Goal: Complete application form

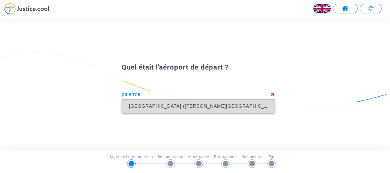
click at [142, 106] on span "[GEOGRAPHIC_DATA] ([PERSON_NAME][GEOGRAPHIC_DATA]) (PMO)" at bounding box center [213, 106] width 168 height 5
type input "[GEOGRAPHIC_DATA] ([PERSON_NAME][GEOGRAPHIC_DATA]) (PMO)"
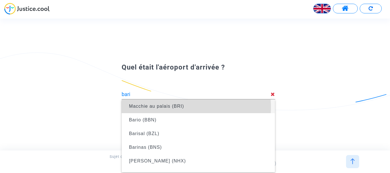
click at [160, 107] on font "Macchie au palais (BRI)" at bounding box center [156, 106] width 55 height 5
type input "Palese Macchie (BRI)"
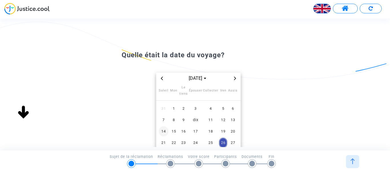
click at [164, 131] on font "14" at bounding box center [163, 131] width 5 height 4
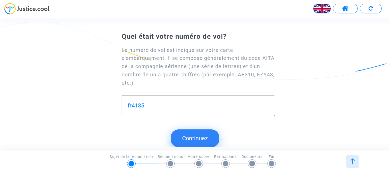
type input "fr4135"
click at [195, 137] on font "Continuez" at bounding box center [195, 138] width 26 height 7
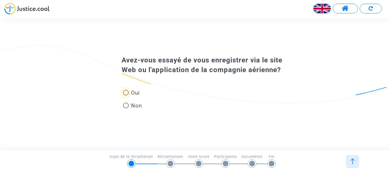
click at [126, 96] on span at bounding box center [126, 93] width 6 height 6
click at [126, 96] on input "Oui" at bounding box center [126, 96] width 0 height 0
radio input "true"
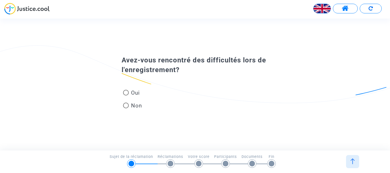
click at [126, 92] on span at bounding box center [126, 93] width 6 height 6
click at [126, 96] on input "Oui" at bounding box center [126, 96] width 0 height 0
radio input "true"
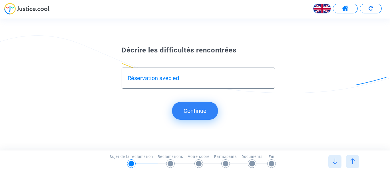
click at [180, 77] on input "Réservation avec ed" at bounding box center [199, 78] width 142 height 7
type input "Réservation avec eDreams"
click at [198, 113] on button "Continue" at bounding box center [195, 111] width 46 height 18
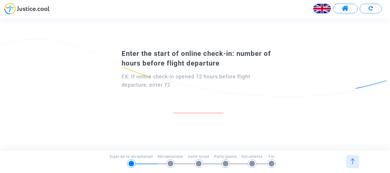
click at [320, 6] on img at bounding box center [321, 8] width 17 height 17
click at [315, 23] on div "Français" at bounding box center [307, 24] width 45 height 14
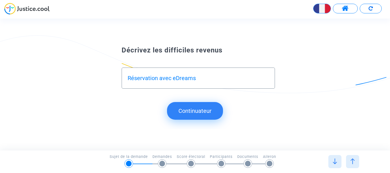
type input "1"
click at [197, 76] on input "Réservation avec eDreams" at bounding box center [199, 78] width 142 height 7
type input "Réservation avec eDreams, refus de Ryanair"
click at [187, 111] on font "Continuateur" at bounding box center [194, 111] width 33 height 7
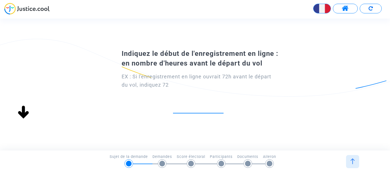
click at [207, 107] on input "number" at bounding box center [198, 107] width 51 height 8
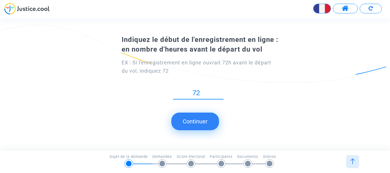
type input "72"
click at [191, 120] on button "Continuer" at bounding box center [195, 122] width 48 height 18
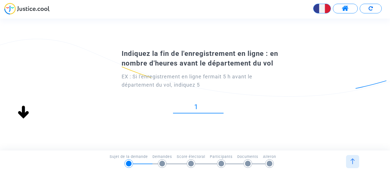
click at [221, 106] on input "1" at bounding box center [198, 107] width 51 height 8
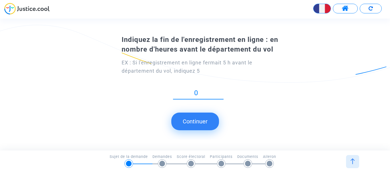
click at [221, 95] on input "0" at bounding box center [198, 93] width 51 height 8
click at [221, 95] on input "-1" at bounding box center [198, 93] width 51 height 8
click at [221, 92] on input "0" at bounding box center [198, 93] width 51 height 8
click at [221, 92] on input "1" at bounding box center [198, 93] width 51 height 8
click at [221, 97] on div "1" at bounding box center [198, 91] width 51 height 16
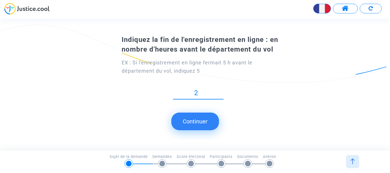
click at [221, 92] on input "2" at bounding box center [198, 93] width 51 height 8
type input "1"
click at [221, 95] on input "1" at bounding box center [198, 93] width 51 height 8
click at [203, 120] on button "Continuer" at bounding box center [195, 122] width 48 height 18
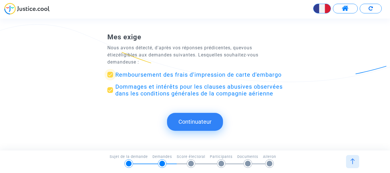
click at [120, 71] on font "Remboursement des frais d'impression de carte d'embargo" at bounding box center [198, 74] width 166 height 7
click at [110, 78] on input "Remboursement des frais d'impression de carte d'embargo" at bounding box center [110, 78] width 0 height 0
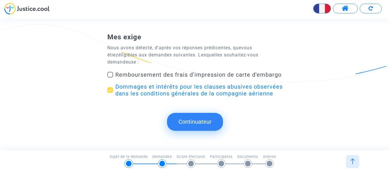
click at [110, 72] on span at bounding box center [110, 75] width 6 height 6
click at [110, 78] on input "Remboursement des frais d'impression de carte d'embargo" at bounding box center [110, 78] width 0 height 0
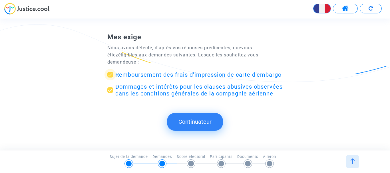
click at [119, 72] on font "Remboursement des frais d'impression de carte d'embargo" at bounding box center [198, 74] width 166 height 7
click at [110, 78] on input "Remboursement des frais d'impression de carte d'embargo" at bounding box center [110, 78] width 0 height 0
checkbox input "false"
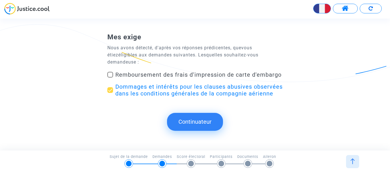
click at [194, 120] on font "Continuateur" at bounding box center [194, 121] width 33 height 7
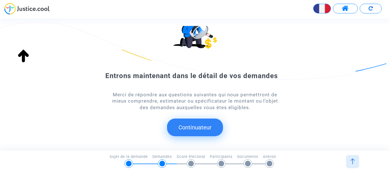
scroll to position [52, 0]
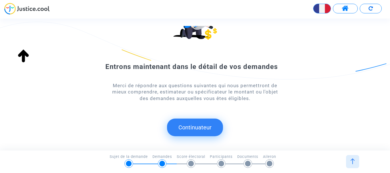
click at [192, 128] on font "Continuateur" at bounding box center [194, 127] width 33 height 7
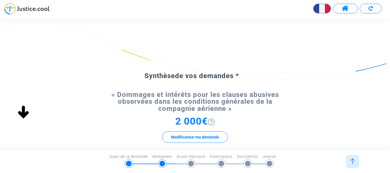
click at [213, 121] on img at bounding box center [211, 122] width 7 height 7
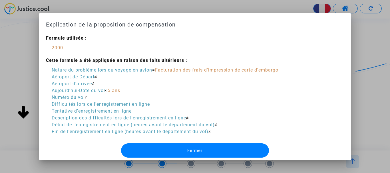
click at [191, 152] on font "Fermer" at bounding box center [194, 150] width 15 height 5
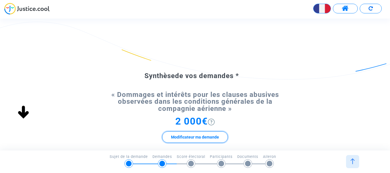
click at [194, 136] on font "Modificateur ma demande" at bounding box center [195, 137] width 48 height 5
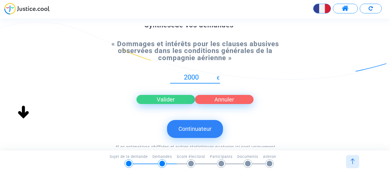
scroll to position [57, 0]
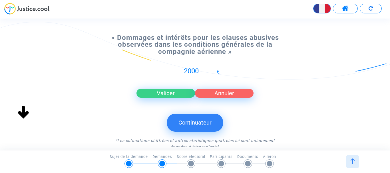
click at [168, 96] on font "Valider" at bounding box center [166, 93] width 18 height 7
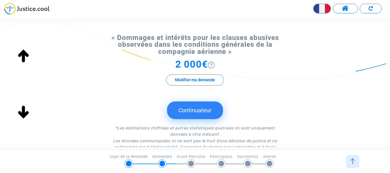
click at [189, 110] on font "Continuateur" at bounding box center [194, 110] width 33 height 7
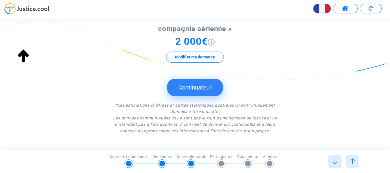
scroll to position [72, 0]
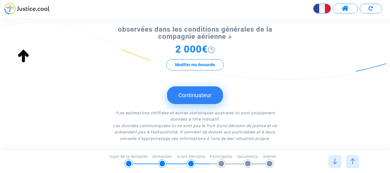
click at [197, 94] on font "Continuateur" at bounding box center [194, 95] width 33 height 7
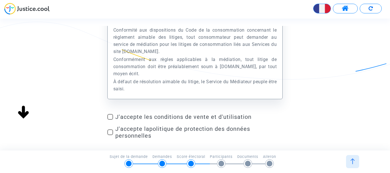
scroll to position [78, 0]
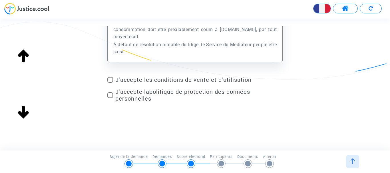
click at [110, 80] on span at bounding box center [110, 80] width 6 height 6
click at [110, 83] on input "J'accepte les conditions de vente et d'utilisation" at bounding box center [110, 83] width 0 height 0
checkbox input "true"
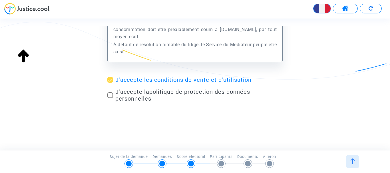
click at [109, 94] on span at bounding box center [110, 95] width 6 height 6
click at [110, 98] on input "J'accepte la politique de protection des données personnelles" at bounding box center [110, 98] width 0 height 0
checkbox input "true"
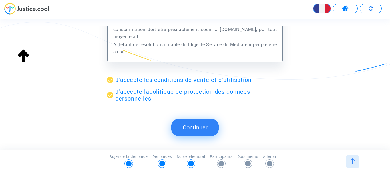
click at [208, 128] on button "Continuer" at bounding box center [195, 128] width 48 height 18
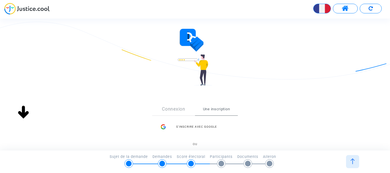
scroll to position [57, 0]
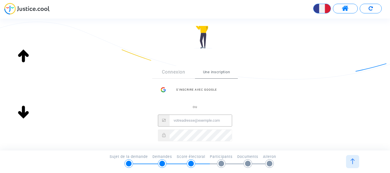
click at [185, 120] on input "Email" at bounding box center [201, 120] width 62 height 11
type input "[EMAIL_ADDRESS][DOMAIN_NAME]"
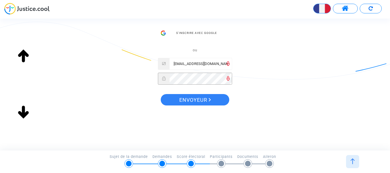
scroll to position [114, 0]
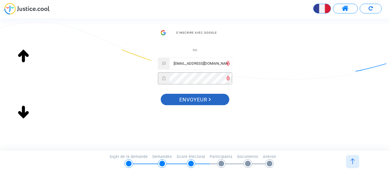
click at [193, 99] on font "Envoyeur" at bounding box center [193, 100] width 28 height 6
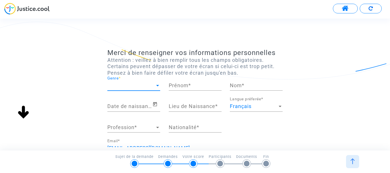
click at [158, 86] on div at bounding box center [157, 85] width 3 height 1
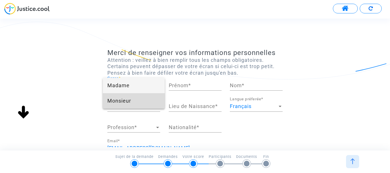
click at [127, 103] on span "Monsieur" at bounding box center [133, 100] width 53 height 15
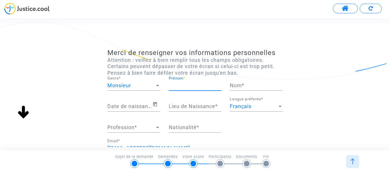
click at [186, 86] on input "Prénom *" at bounding box center [195, 86] width 53 height 6
type input "[PERSON_NAME]"
click at [251, 84] on input "Nom *" at bounding box center [256, 86] width 53 height 6
type input "Thibault"
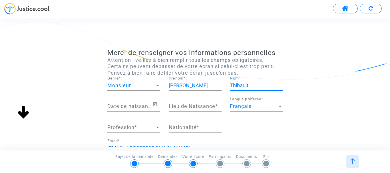
click at [132, 108] on input "Date de naissance *" at bounding box center [129, 107] width 45 height 6
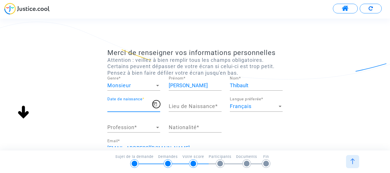
click at [156, 104] on icon "Open calendar" at bounding box center [154, 104] width 5 height 7
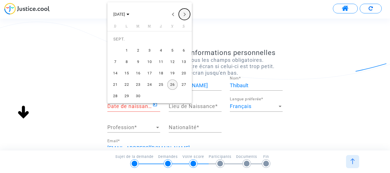
click at [184, 14] on button "Next month" at bounding box center [184, 14] width 11 height 11
click at [174, 84] on div "31" at bounding box center [172, 85] width 10 height 10
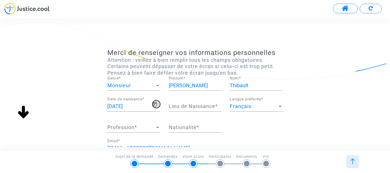
click at [156, 104] on icon "Open calendar" at bounding box center [154, 104] width 5 height 7
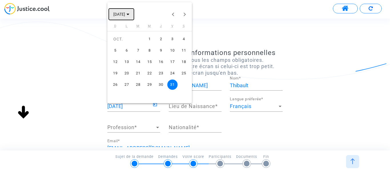
click at [129, 14] on icon "Choose month and year" at bounding box center [127, 14] width 3 height 1
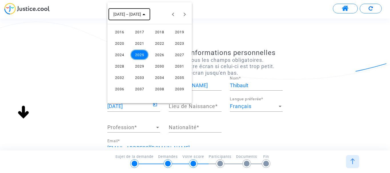
click at [140, 13] on span "[DATE] – [DATE]" at bounding box center [129, 14] width 32 height 5
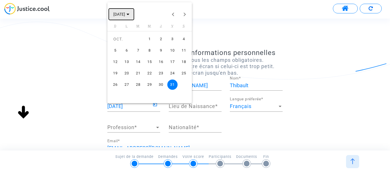
click at [134, 13] on button "[DATE]" at bounding box center [121, 14] width 25 height 11
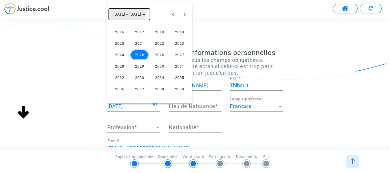
click at [115, 12] on span "[DATE] – [DATE]" at bounding box center [127, 14] width 28 height 5
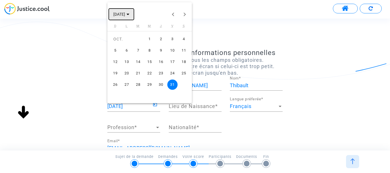
click at [115, 12] on span "[DATE]" at bounding box center [119, 14] width 12 height 5
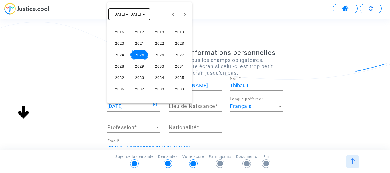
click at [115, 12] on span "[DATE] – [DATE]" at bounding box center [127, 14] width 28 height 5
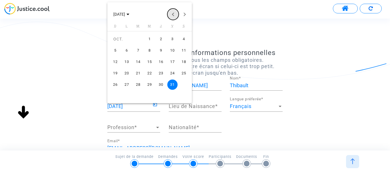
click at [173, 14] on button "Previous month" at bounding box center [172, 14] width 11 height 11
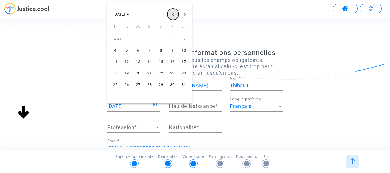
click at [173, 14] on button "Previous month" at bounding box center [172, 14] width 11 height 11
click at [128, 108] on div at bounding box center [195, 86] width 390 height 173
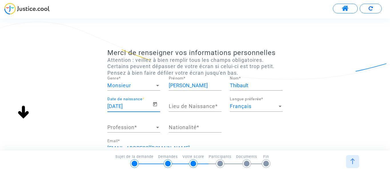
click at [136, 104] on input "[DATE]" at bounding box center [129, 107] width 45 height 6
drag, startPoint x: 136, startPoint y: 105, endPoint x: 119, endPoint y: 105, distance: 17.1
click at [119, 105] on input "[DATE]" at bounding box center [129, 107] width 45 height 6
click at [155, 103] on icon "Open calendar" at bounding box center [155, 104] width 4 height 4
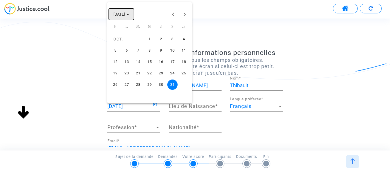
click at [129, 14] on polygon "Choose month and year" at bounding box center [127, 14] width 3 height 1
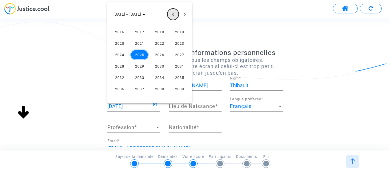
click at [173, 13] on button "Previous 24 years" at bounding box center [172, 14] width 11 height 11
click at [137, 32] on div "1945" at bounding box center [139, 32] width 18 height 10
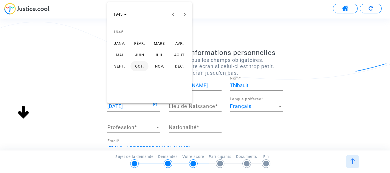
click at [180, 88] on mat-calendar "1945 [DATE] FÉVR. MARS AVR. MAI JUIN JUIL. AOÛT SEPT. OCT. NOV. DÉC." at bounding box center [149, 52] width 84 height 101
click at [137, 67] on div "OCT." at bounding box center [139, 66] width 18 height 10
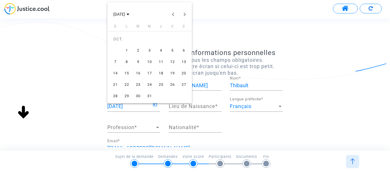
click at [148, 95] on div "31" at bounding box center [149, 96] width 10 height 10
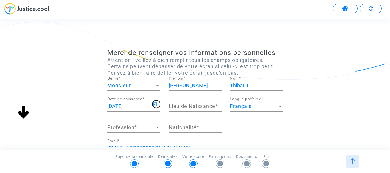
type input "[DATE]"
click at [182, 105] on input "Lieu de Naissance *" at bounding box center [195, 107] width 53 height 6
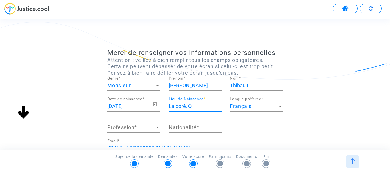
type input "La doré, Q"
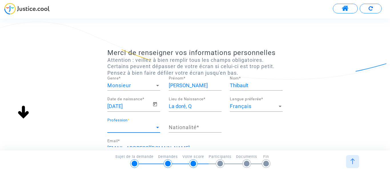
click at [125, 129] on span "Profession" at bounding box center [131, 128] width 48 height 6
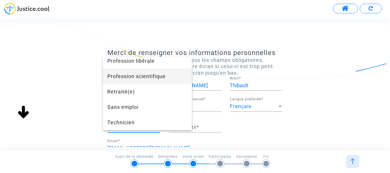
scroll to position [538, 0]
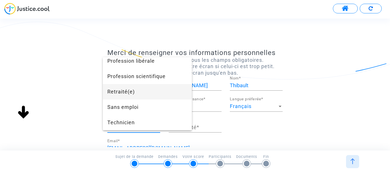
click at [125, 90] on span "Retraité(e)" at bounding box center [147, 91] width 80 height 15
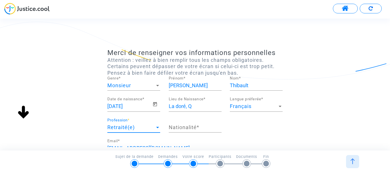
scroll to position [447, 0]
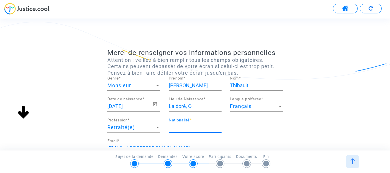
click at [184, 125] on input "Nationalité *" at bounding box center [195, 128] width 53 height 6
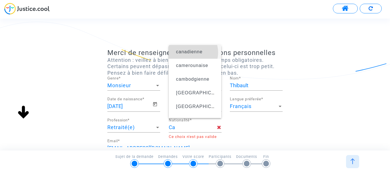
click at [189, 53] on span "canadienne" at bounding box center [189, 51] width 27 height 5
type input "canadienne"
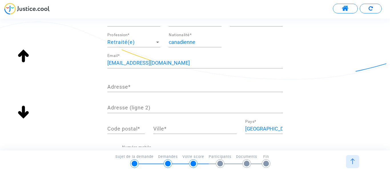
scroll to position [86, 0]
click at [128, 85] on input "Adresse *" at bounding box center [195, 87] width 176 height 6
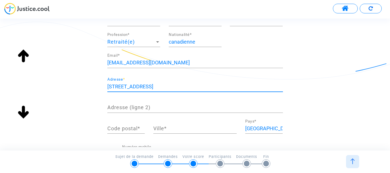
type input "[STREET_ADDRESS]"
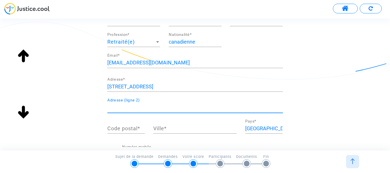
click at [130, 109] on input "Adresse (ligne 2)" at bounding box center [195, 108] width 176 height 6
type input "ST-Denis-Sur-[GEOGRAPHIC_DATA]"
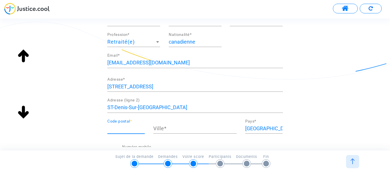
click at [129, 128] on input "Code postal *" at bounding box center [125, 129] width 37 height 6
type input "JoH 1K0"
click at [164, 129] on input "Ville *" at bounding box center [194, 129] width 83 height 6
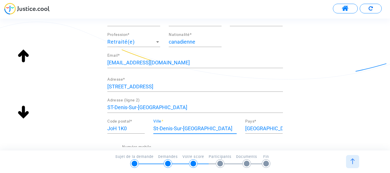
type input "St-Denis-Sur-[GEOGRAPHIC_DATA]"
click at [256, 130] on input "[GEOGRAPHIC_DATA]" at bounding box center [263, 129] width 37 height 6
click at [263, 130] on input "[GEOGRAPHIC_DATA]" at bounding box center [263, 129] width 37 height 6
type input "F"
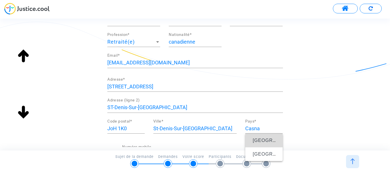
click at [258, 140] on span "[GEOGRAPHIC_DATA]" at bounding box center [279, 140] width 53 height 5
type input "[GEOGRAPHIC_DATA]"
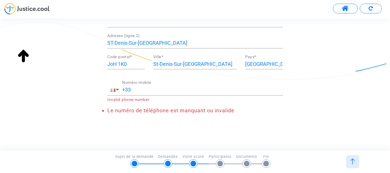
scroll to position [151, 0]
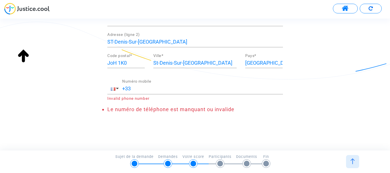
click at [133, 87] on input "+33" at bounding box center [202, 89] width 161 height 6
type input "+"
click at [117, 87] on button "button" at bounding box center [114, 89] width 15 height 10
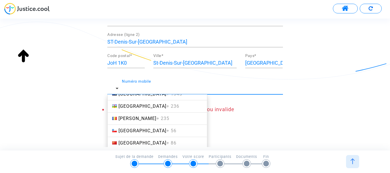
scroll to position [428, 0]
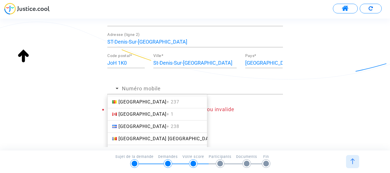
click at [128, 114] on span "Canada + 1" at bounding box center [145, 114] width 55 height 5
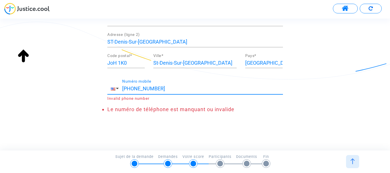
scroll to position [139, 0]
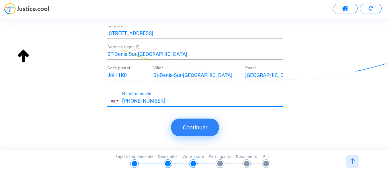
type input "[PHONE_NUMBER]"
click at [195, 128] on button "Continuer" at bounding box center [195, 128] width 48 height 18
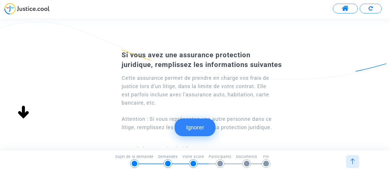
click at [195, 128] on button "Ignorer" at bounding box center [195, 128] width 41 height 18
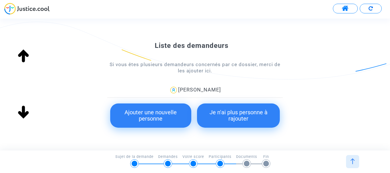
scroll to position [86, 0]
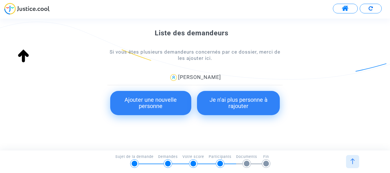
click at [153, 99] on button "Ajouter une nouvelle personne" at bounding box center [150, 103] width 81 height 24
click at [241, 103] on button "Je n'ai plus personne à rajouter" at bounding box center [238, 103] width 83 height 24
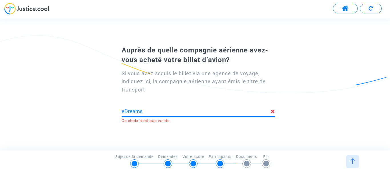
click at [152, 111] on input "eDreams" at bounding box center [196, 112] width 149 height 6
click at [143, 111] on input "eDreams" at bounding box center [196, 112] width 149 height 6
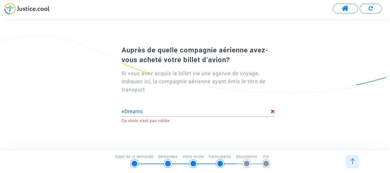
click at [273, 111] on icon at bounding box center [273, 111] width 4 height 5
click at [122, 111] on input "eDreams" at bounding box center [196, 112] width 149 height 6
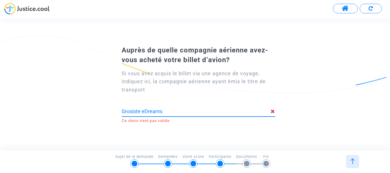
click at [153, 114] on input "Grosiste eDreams" at bounding box center [196, 112] width 149 height 6
click at [164, 112] on input "Grosiste eDreams" at bounding box center [196, 112] width 149 height 6
click at [168, 111] on input "Grosiste eDreams" at bounding box center [196, 112] width 149 height 6
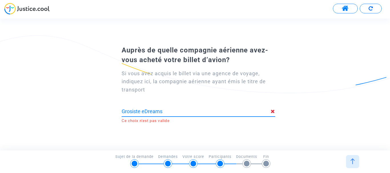
drag, startPoint x: 141, startPoint y: 111, endPoint x: 158, endPoint y: 109, distance: 17.3
click at [142, 111] on input "Grosiste eDreams" at bounding box center [196, 112] width 149 height 6
click at [168, 109] on input "Grosiste eDreams" at bounding box center [196, 112] width 149 height 6
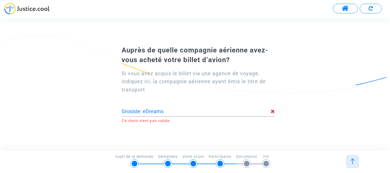
click at [273, 111] on icon at bounding box center [273, 111] width 4 height 5
click at [247, 164] on div at bounding box center [247, 164] width 6 height 6
click at [164, 110] on input "Grosiste eDreams" at bounding box center [196, 112] width 149 height 6
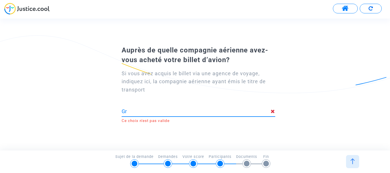
type input "G"
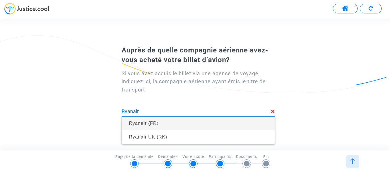
click at [150, 123] on span "Ryanair (FR)" at bounding box center [144, 123] width 30 height 5
type input "Ryanair (FR)"
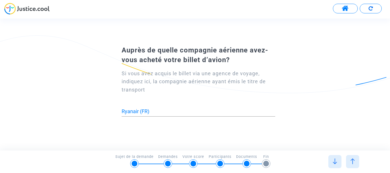
scroll to position [0, 0]
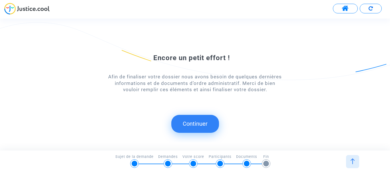
click at [190, 126] on button "Continuer" at bounding box center [195, 124] width 48 height 18
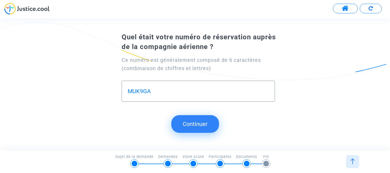
type input "MUK9GA"
click at [190, 125] on button "Continuer" at bounding box center [195, 124] width 48 height 18
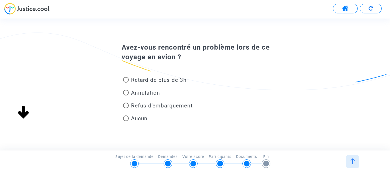
click at [125, 105] on span at bounding box center [126, 106] width 6 height 6
click at [126, 108] on input "Refus d'embarquement" at bounding box center [126, 108] width 0 height 0
radio input "true"
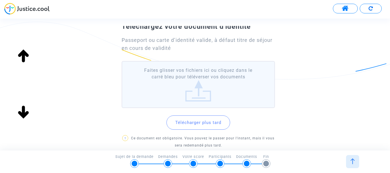
scroll to position [57, 0]
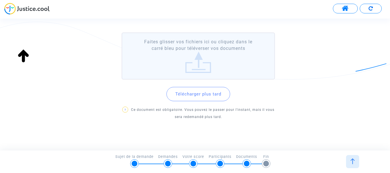
click at [205, 93] on button "Télécharger plus tard" at bounding box center [198, 94] width 64 height 14
click at [197, 93] on button "Télécharger plus tard" at bounding box center [198, 94] width 64 height 14
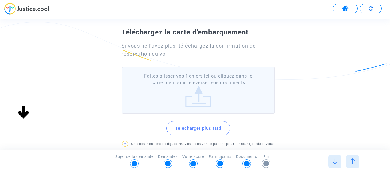
scroll to position [29, 0]
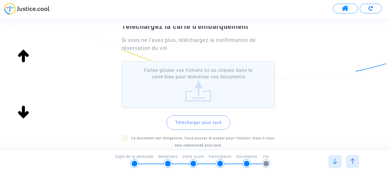
click at [199, 87] on label "Faites glisser vos fichiers ici ou cliquez dans le carré bleu pour téléverser v…" at bounding box center [199, 84] width 154 height 47
click at [0, 0] on input "Faites glisser vos fichiers ici ou cliquez dans le carré bleu pour téléverser v…" at bounding box center [0, 0] width 0 height 0
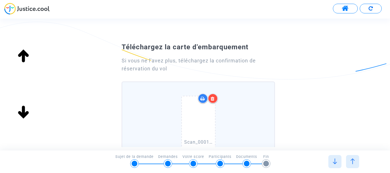
scroll to position [0, 0]
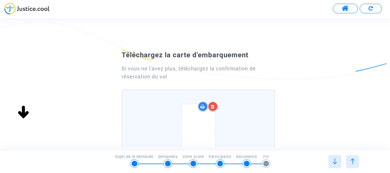
click at [213, 106] on icon at bounding box center [213, 106] width 4 height 5
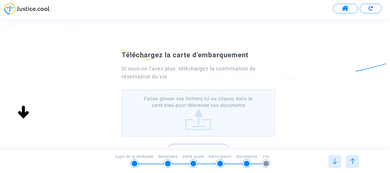
click at [199, 114] on label "Faites glisser vos fichiers ici ou cliquez dans le carré bleu pour téléverser v…" at bounding box center [199, 113] width 154 height 47
click at [0, 0] on input "Faites glisser vos fichiers ici ou cliquez dans le carré bleu pour téléverser v…" at bounding box center [0, 0] width 0 height 0
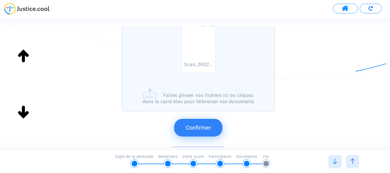
scroll to position [114, 0]
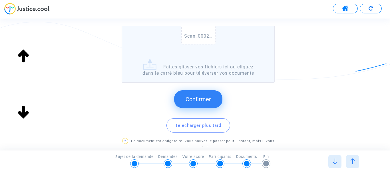
click at [192, 101] on span "Confirmer" at bounding box center [198, 99] width 25 height 7
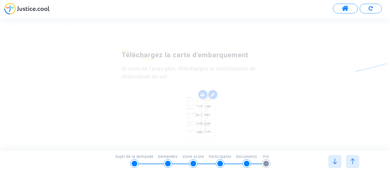
scroll to position [0, 0]
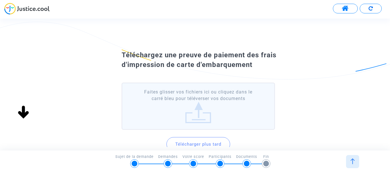
click at [200, 111] on label "Faites glisser vos fichiers ici ou cliquez dans le carré bleu pour téléverser v…" at bounding box center [199, 106] width 154 height 47
click at [0, 0] on input "Faites glisser vos fichiers ici ou cliquez dans le carré bleu pour téléverser v…" at bounding box center [0, 0] width 0 height 0
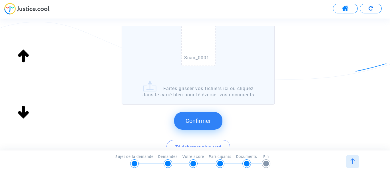
scroll to position [114, 0]
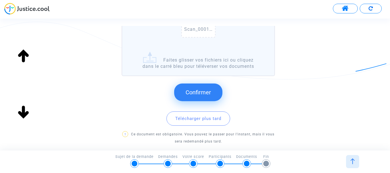
click at [201, 92] on span "Confirmer" at bounding box center [198, 92] width 25 height 7
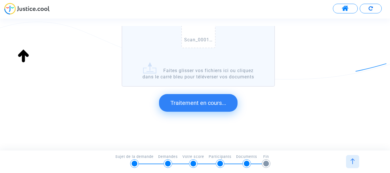
scroll to position [0, 0]
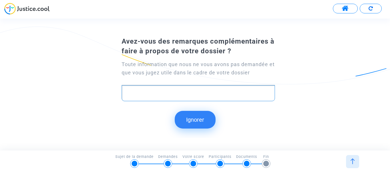
click at [127, 88] on div "Rich Text Editor, main" at bounding box center [199, 93] width 154 height 16
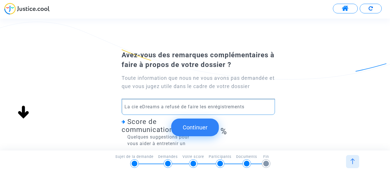
click at [182, 107] on p "La cie eDreams a refusé de faire les enrégistrements" at bounding box center [198, 106] width 148 height 7
click at [180, 107] on p "La cie eDreams a refusé de faire les enrégistrements" at bounding box center [198, 106] width 148 height 7
click at [162, 106] on p "La cie eDreams de faire les enrégistrements" at bounding box center [198, 106] width 148 height 7
click at [231, 107] on p "La cie eDreams de faire les enrégistrements" at bounding box center [198, 106] width 148 height 7
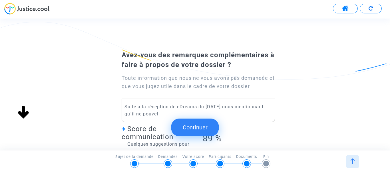
click at [178, 114] on submit-question "Continuer" at bounding box center [195, 128] width 48 height 28
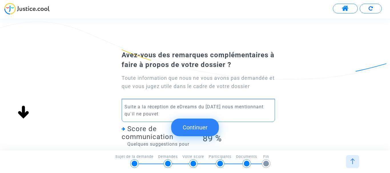
click at [179, 112] on p "Suite a la réception de eDreams du [DATE] nous mentionnant qu`il ne pouvet" at bounding box center [198, 110] width 148 height 14
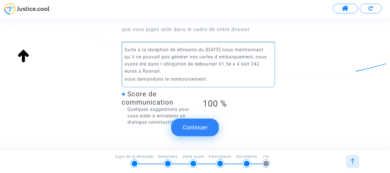
scroll to position [72, 0]
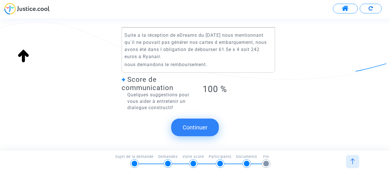
click at [197, 128] on button "Continuer" at bounding box center [195, 128] width 48 height 18
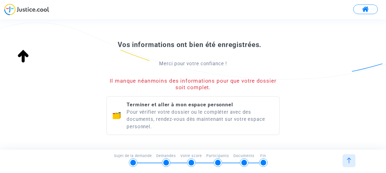
scroll to position [103, 0]
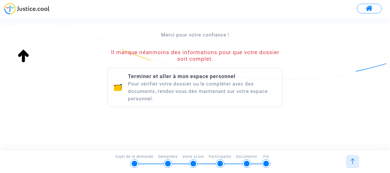
click at [189, 77] on span "Terminer et aller à mon espace personnel" at bounding box center [182, 76] width 108 height 6
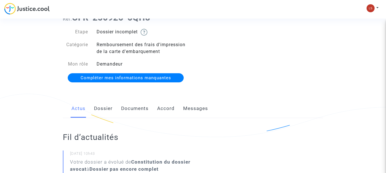
scroll to position [57, 0]
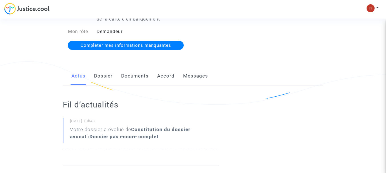
click at [120, 45] on span "Compléter mes informations manquantes" at bounding box center [125, 45] width 90 height 5
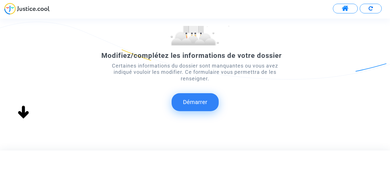
scroll to position [64, 0]
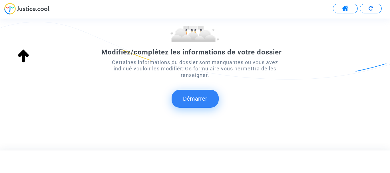
click at [199, 96] on button "Démarrer" at bounding box center [195, 99] width 47 height 18
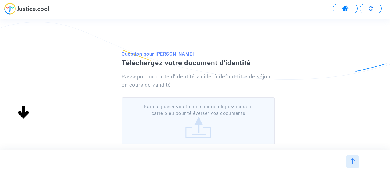
click at [199, 124] on label "Faites glisser vos fichiers ici ou cliquez dans le carré bleu pour téléverser v…" at bounding box center [199, 121] width 154 height 47
click at [0, 0] on input "Faites glisser vos fichiers ici ou cliquez dans le carré bleu pour téléverser v…" at bounding box center [0, 0] width 0 height 0
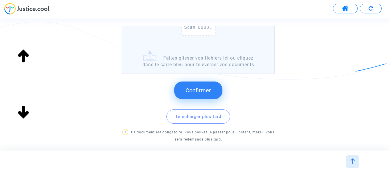
scroll to position [143, 0]
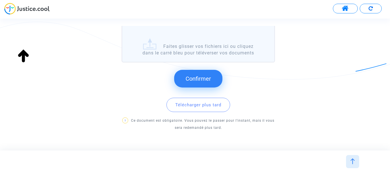
click at [194, 80] on span "Confirmer" at bounding box center [198, 78] width 25 height 7
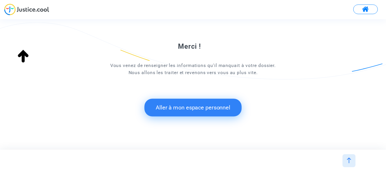
scroll to position [52, 0]
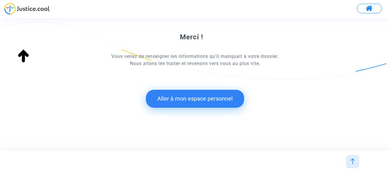
click at [187, 99] on button "Aller à mon espace personnel" at bounding box center [195, 99] width 98 height 18
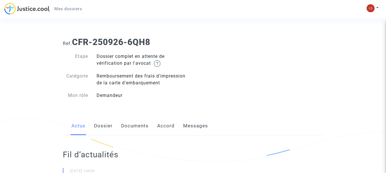
click at [134, 43] on b "CFR-250926-6QH8" at bounding box center [111, 42] width 78 height 10
click at [182, 64] on div "Dossier complet en attente de vérification par l'avocat" at bounding box center [142, 60] width 101 height 14
click at [160, 63] on img at bounding box center [157, 63] width 7 height 7
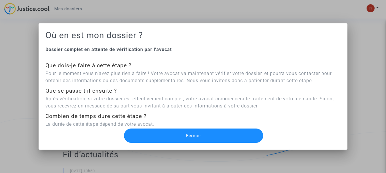
click at [190, 137] on span "Fermer" at bounding box center [193, 135] width 15 height 5
